Goal: Information Seeking & Learning: Learn about a topic

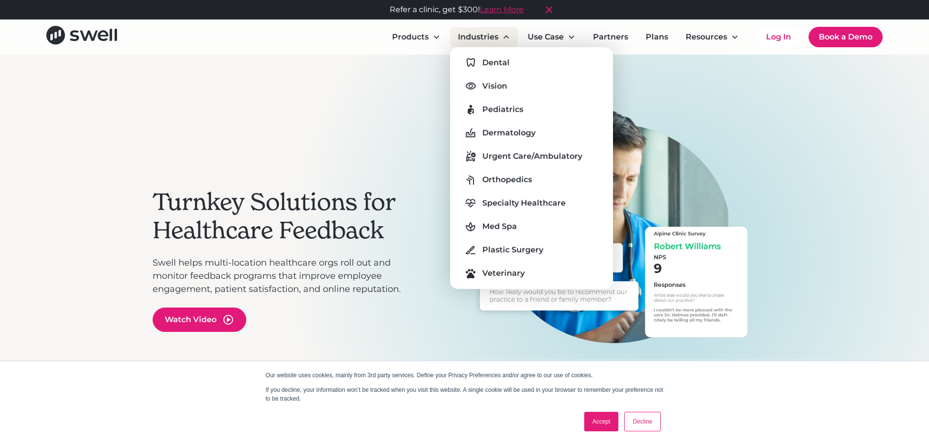
click at [481, 35] on div "Industries" at bounding box center [478, 37] width 40 height 12
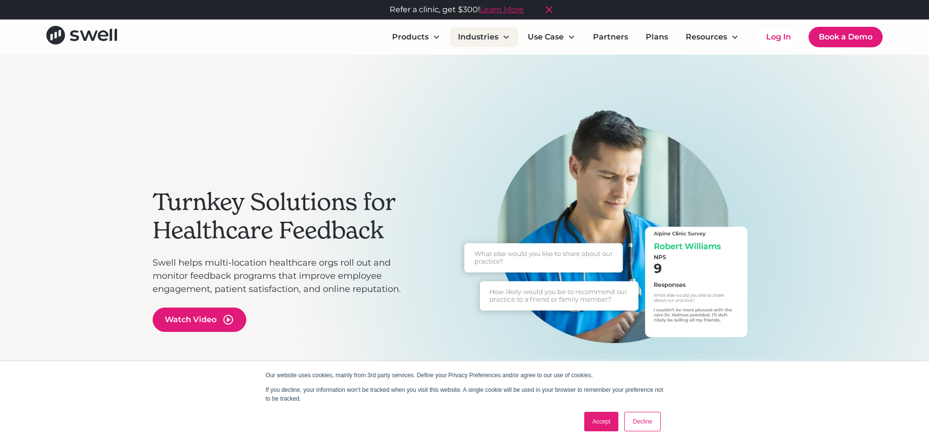
click at [476, 37] on div "Industries" at bounding box center [478, 37] width 40 height 12
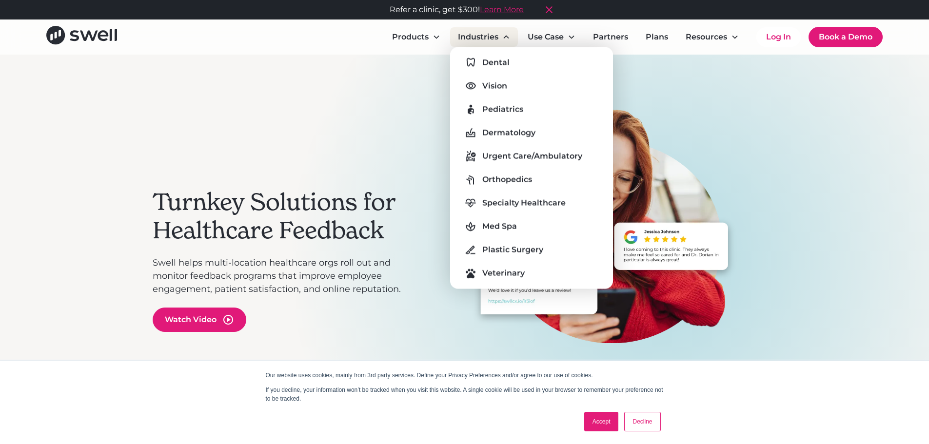
click at [483, 35] on div "Industries" at bounding box center [478, 37] width 40 height 12
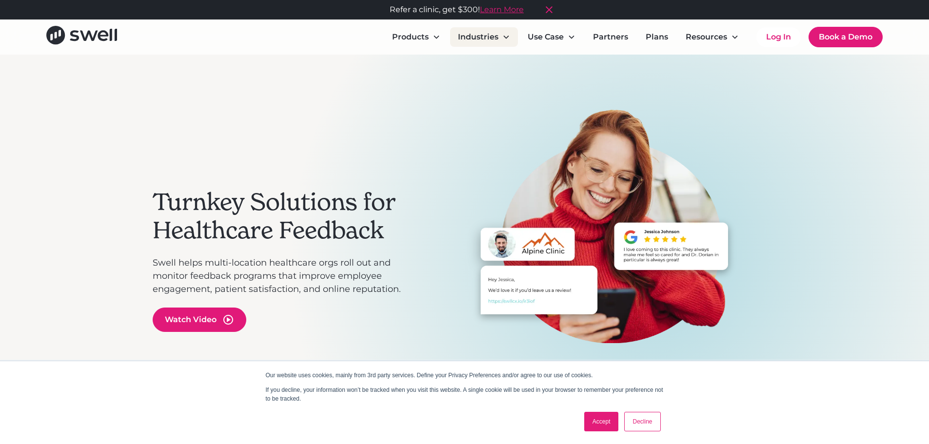
click at [483, 35] on div "Industries" at bounding box center [478, 37] width 40 height 12
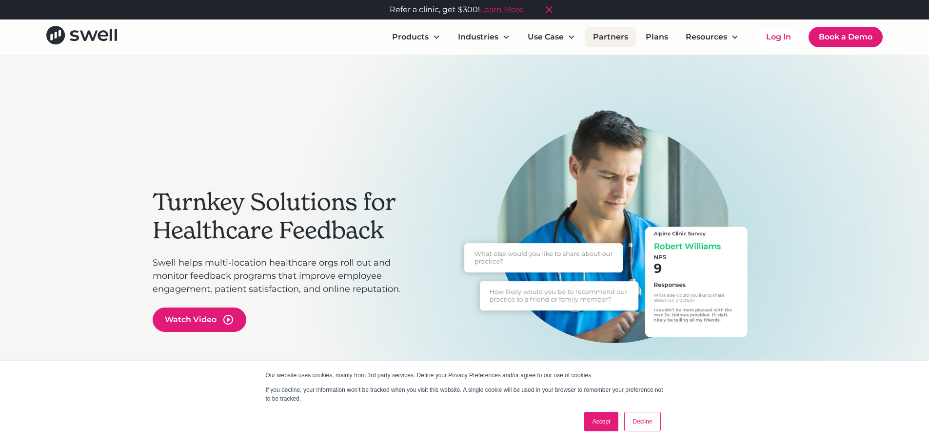
click at [609, 39] on link "Partners" at bounding box center [610, 37] width 51 height 20
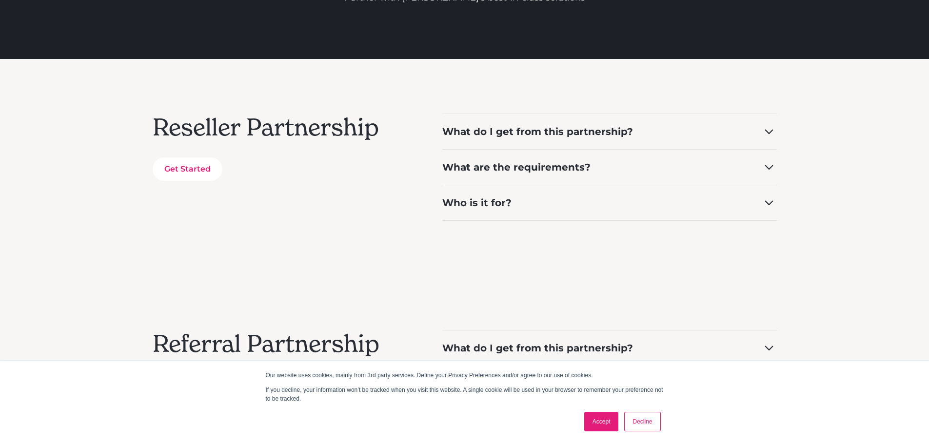
scroll to position [146, 0]
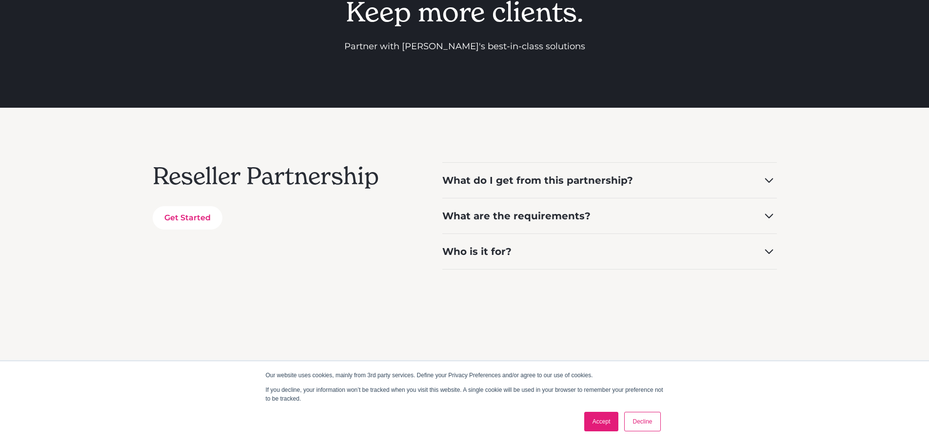
click at [564, 179] on div "What do I get from this partnership?" at bounding box center [537, 181] width 191 height 14
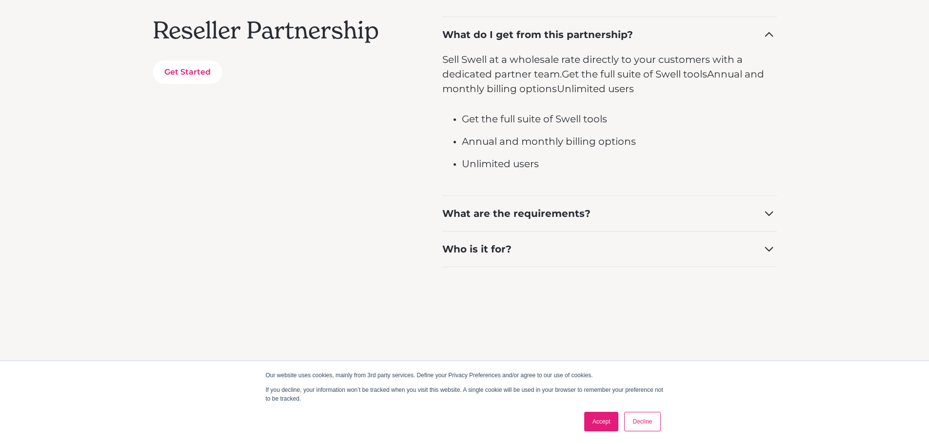
scroll to position [293, 0]
click at [770, 212] on icon at bounding box center [769, 213] width 16 height 16
click at [770, 212] on icon at bounding box center [769, 213] width 8 height 5
click at [773, 248] on icon at bounding box center [769, 249] width 8 height 5
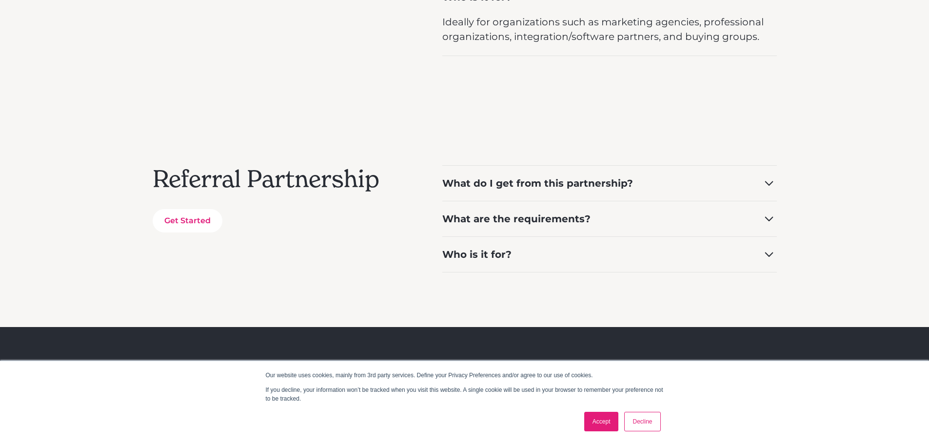
scroll to position [537, 0]
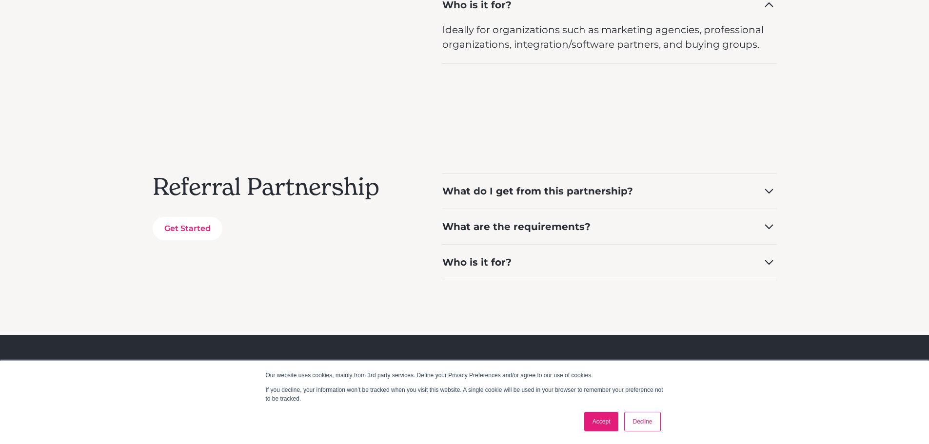
click at [773, 191] on icon at bounding box center [769, 191] width 16 height 16
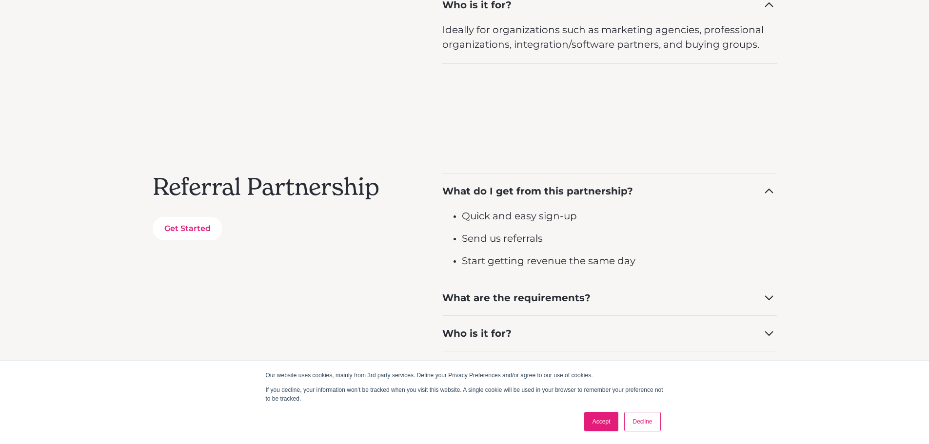
click at [768, 300] on icon at bounding box center [769, 298] width 16 height 16
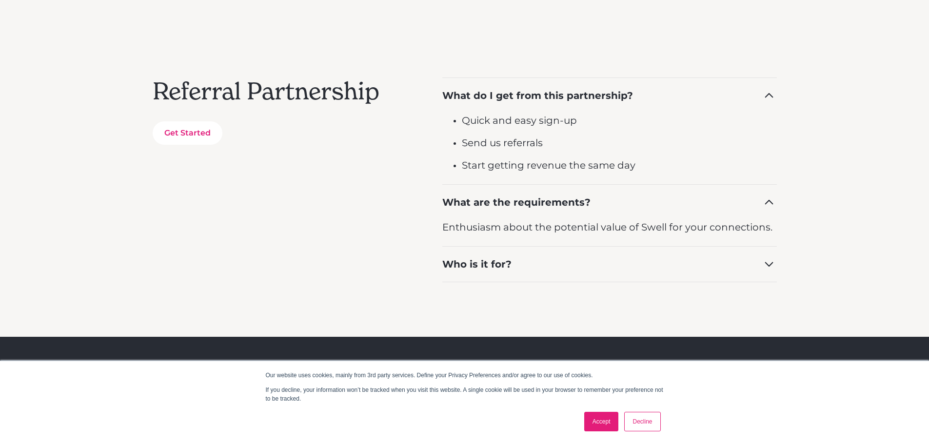
scroll to position [634, 0]
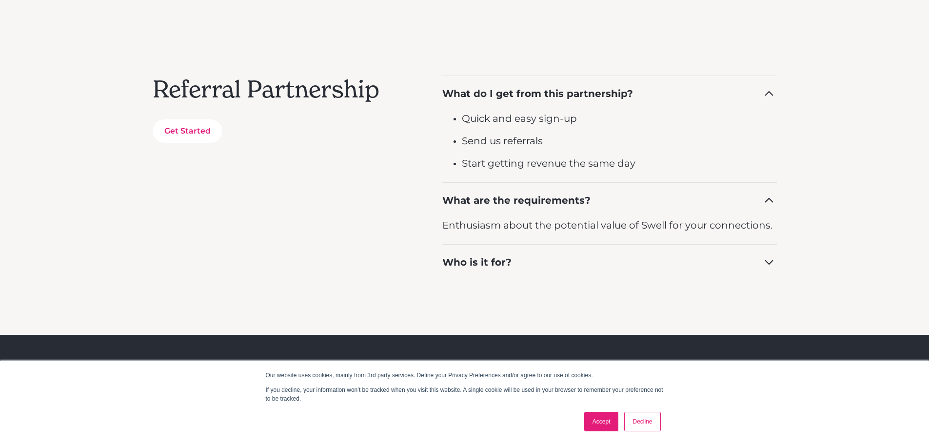
click at [774, 265] on icon at bounding box center [769, 263] width 16 height 16
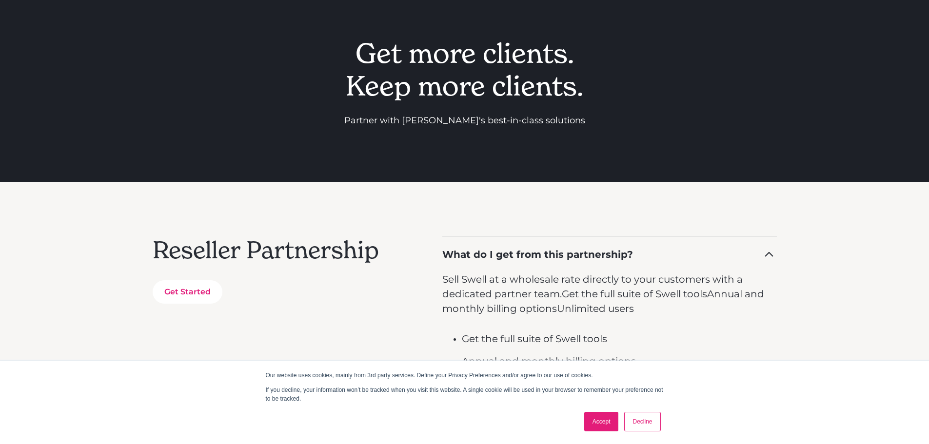
scroll to position [0, 0]
